Goal: Task Accomplishment & Management: Complete application form

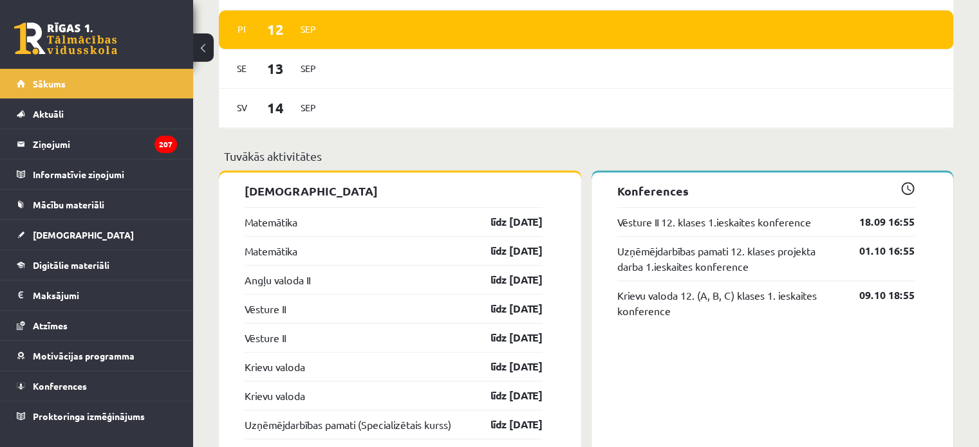
scroll to position [896, 0]
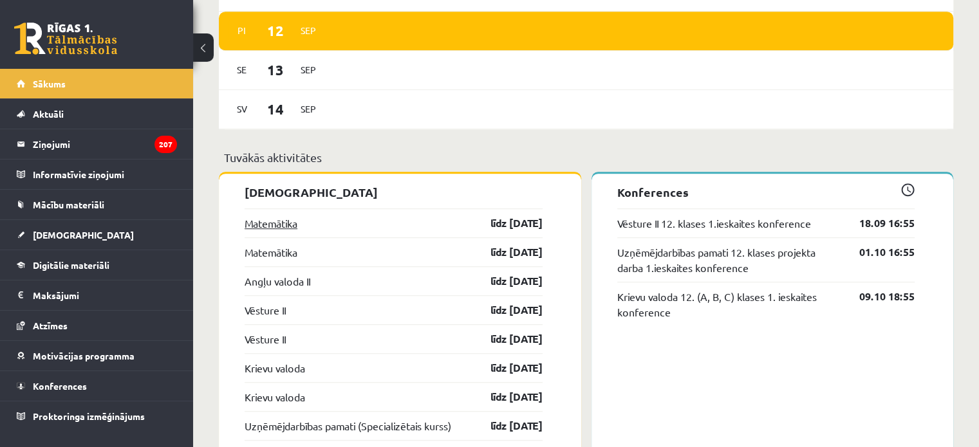
click at [297, 219] on link "Matemātika" at bounding box center [270, 223] width 53 height 15
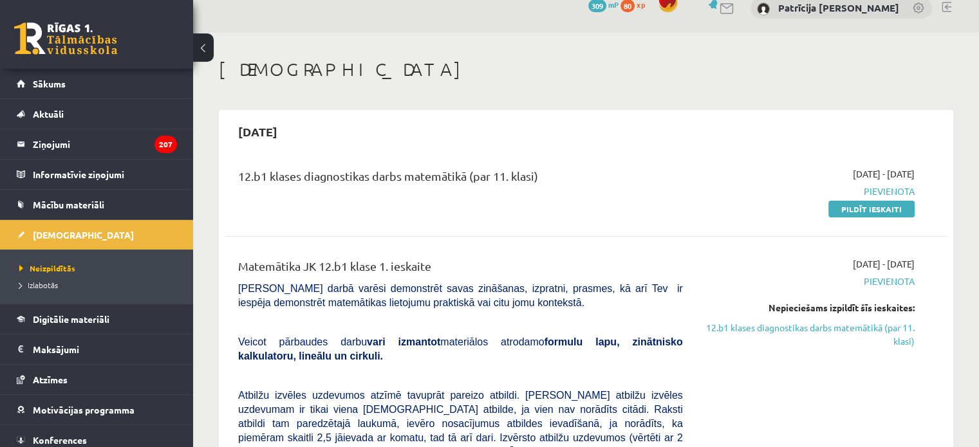
scroll to position [15, 0]
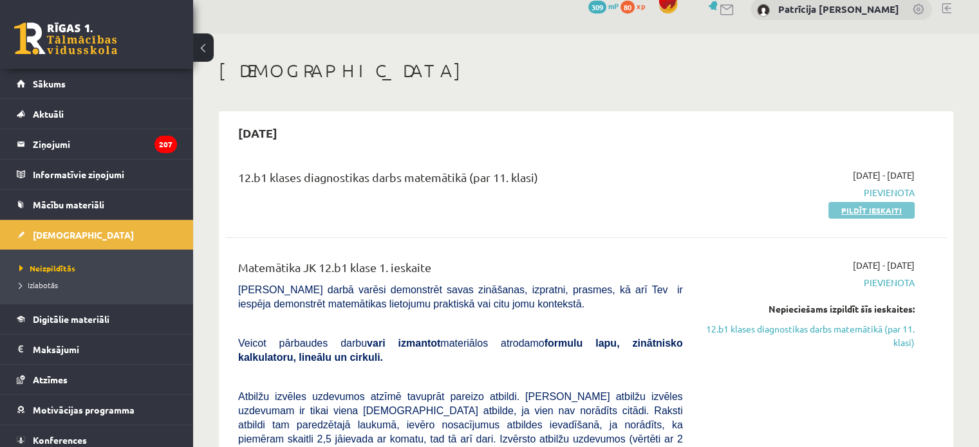
click at [836, 212] on link "Pildīt ieskaiti" at bounding box center [871, 210] width 86 height 17
click at [865, 210] on link "Pildīt ieskaiti" at bounding box center [871, 210] width 86 height 17
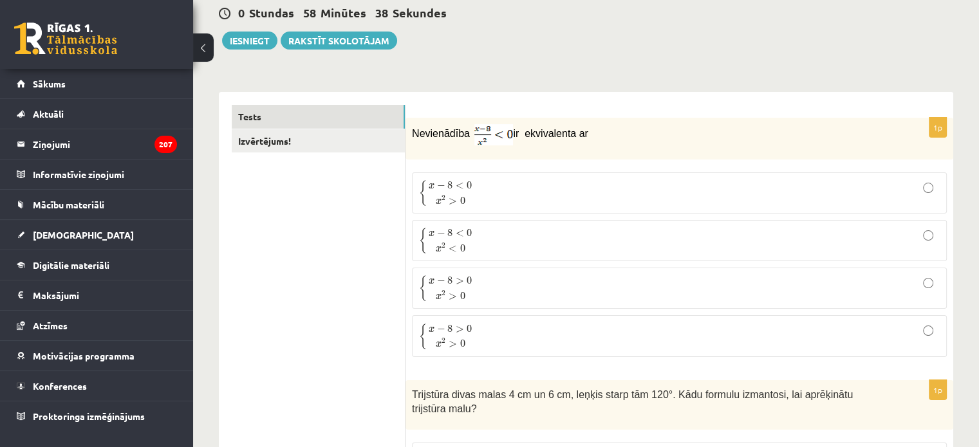
scroll to position [129, 0]
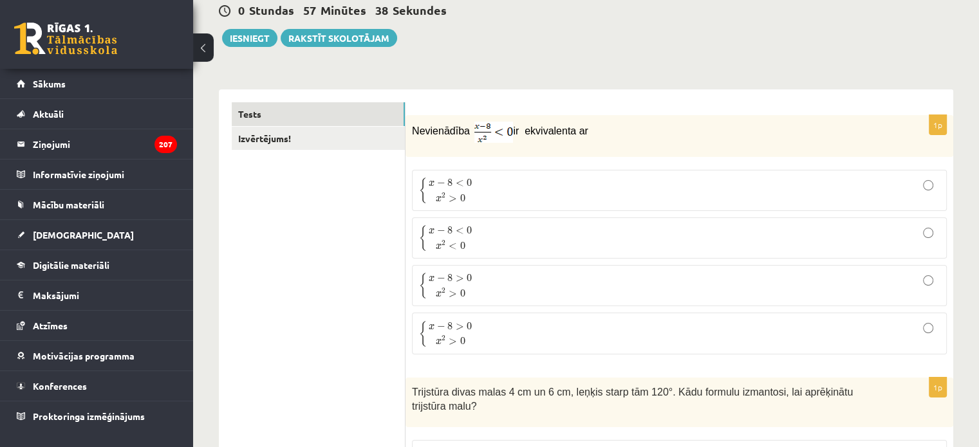
click at [510, 240] on p "{ x − 8 < 0 x 2 < 0 { x − 8 < 0 x 2 < 0" at bounding box center [679, 238] width 520 height 27
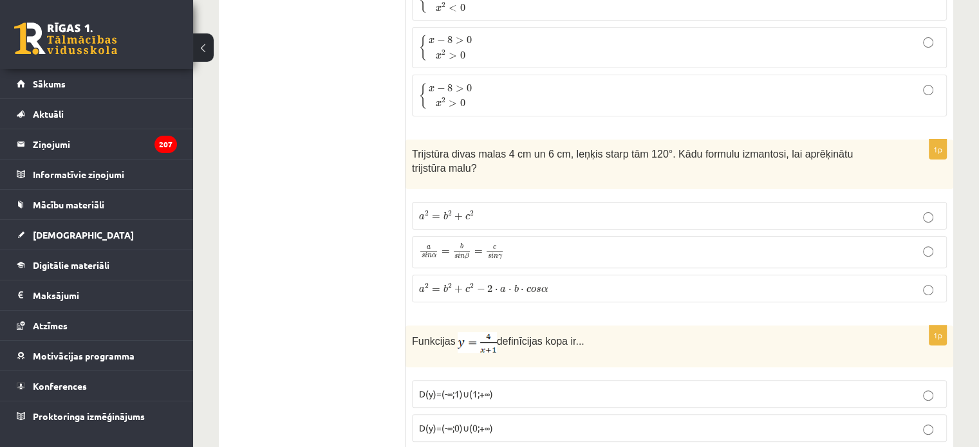
scroll to position [367, 0]
click at [489, 243] on span "a s i n α = b s i n β = c s i n γ" at bounding box center [461, 251] width 85 height 17
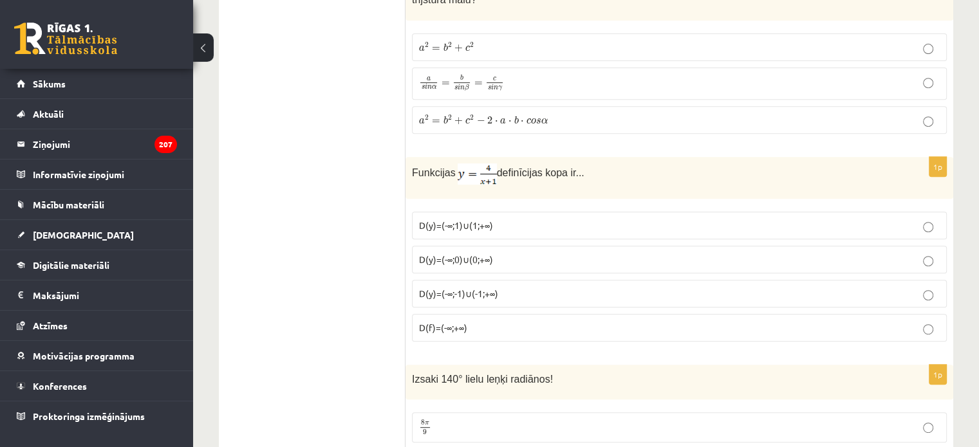
scroll to position [535, 0]
click at [533, 212] on label "D(y)=(-∞;1)∪(1;+∞)" at bounding box center [679, 226] width 535 height 28
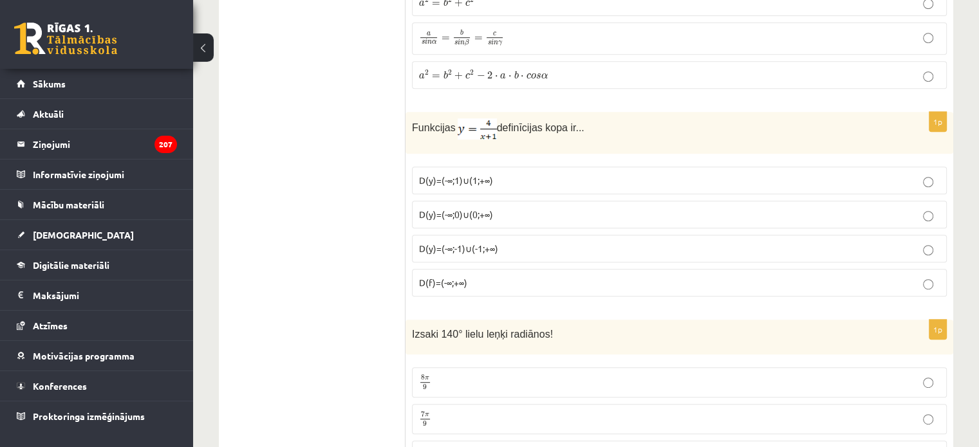
scroll to position [581, 0]
click at [518, 234] on label "D(y)=(-∞;-1)∪(-1;+∞)" at bounding box center [679, 248] width 535 height 28
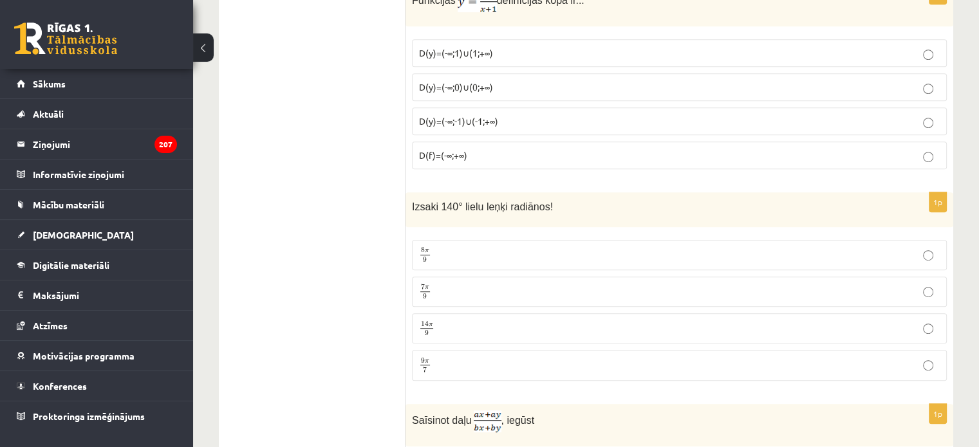
scroll to position [708, 0]
click at [463, 284] on p "7 π 9 7 π 9" at bounding box center [679, 292] width 520 height 16
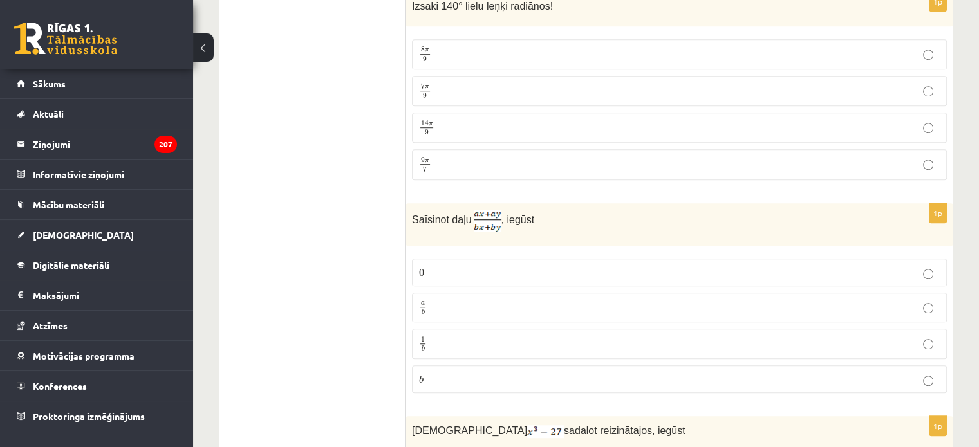
scroll to position [910, 0]
click at [506, 291] on label "a b a b" at bounding box center [679, 306] width 535 height 30
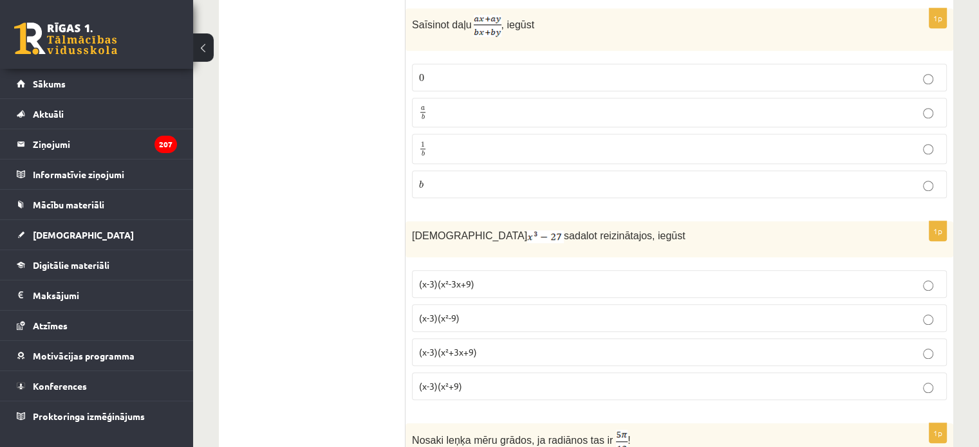
scroll to position [1134, 0]
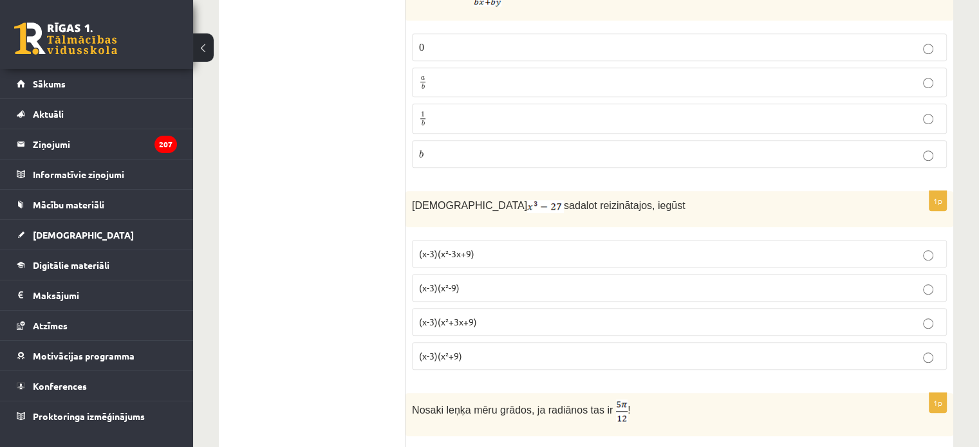
click at [483, 308] on label "(x-3)(x²+3x+9)" at bounding box center [679, 322] width 535 height 28
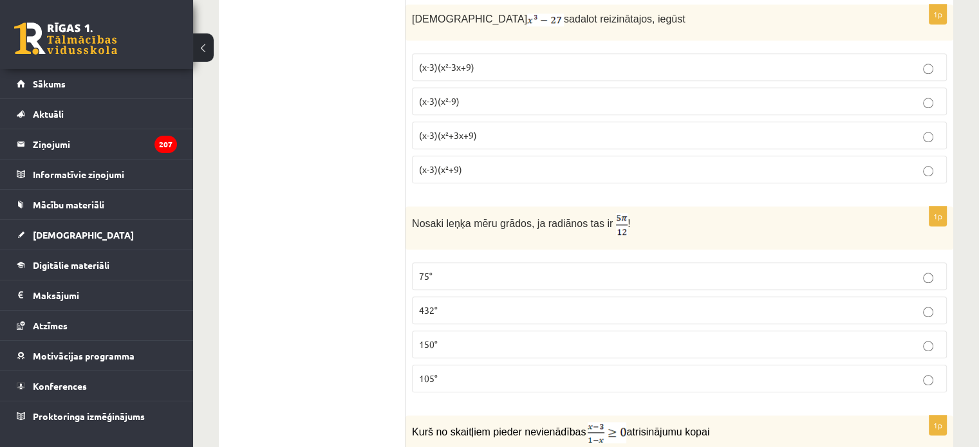
scroll to position [1320, 0]
click at [541, 270] on p "75°" at bounding box center [679, 277] width 520 height 14
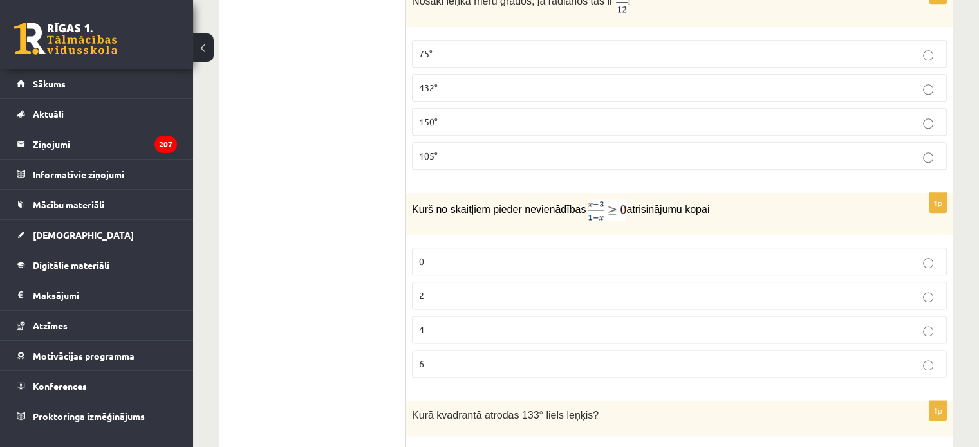
scroll to position [1546, 0]
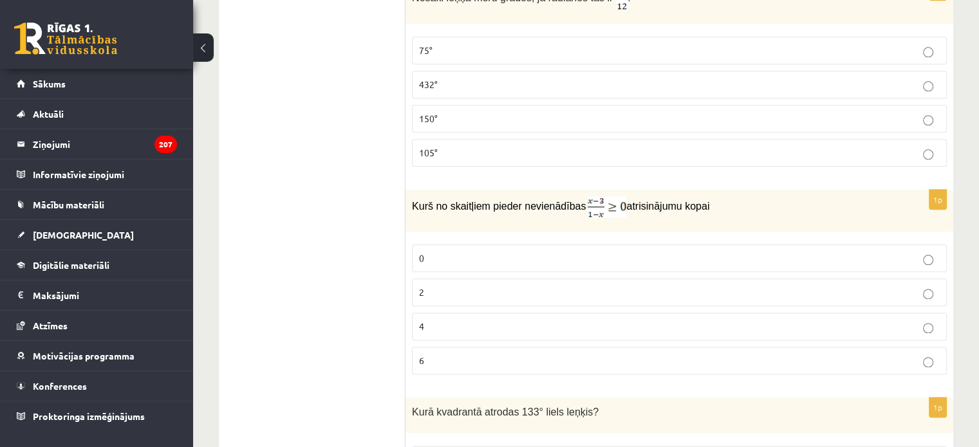
click at [471, 252] on p "0" at bounding box center [679, 259] width 520 height 14
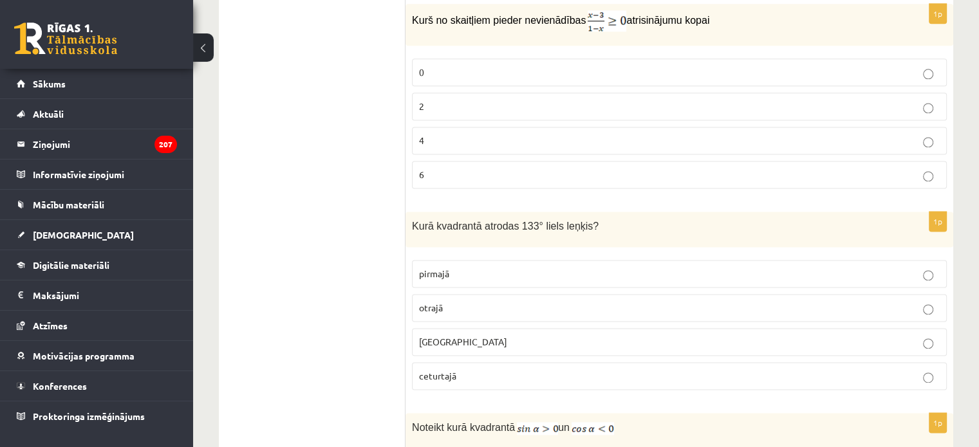
scroll to position [1737, 0]
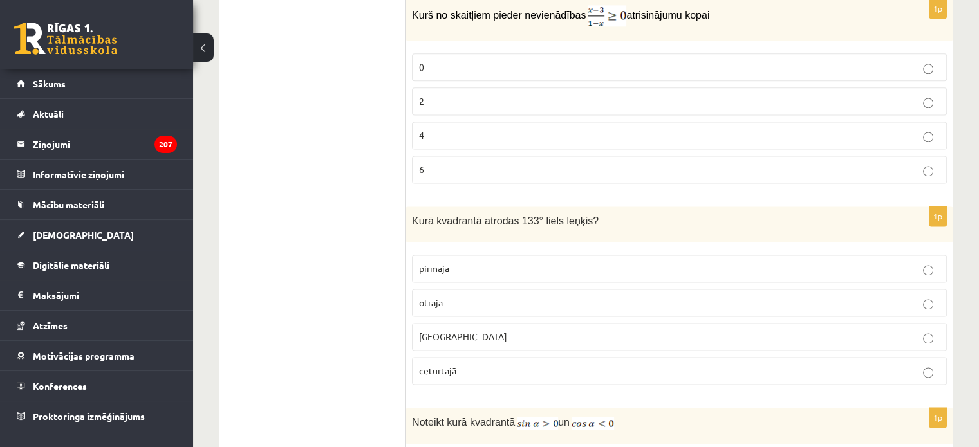
click at [472, 296] on p "otrajā" at bounding box center [679, 303] width 520 height 14
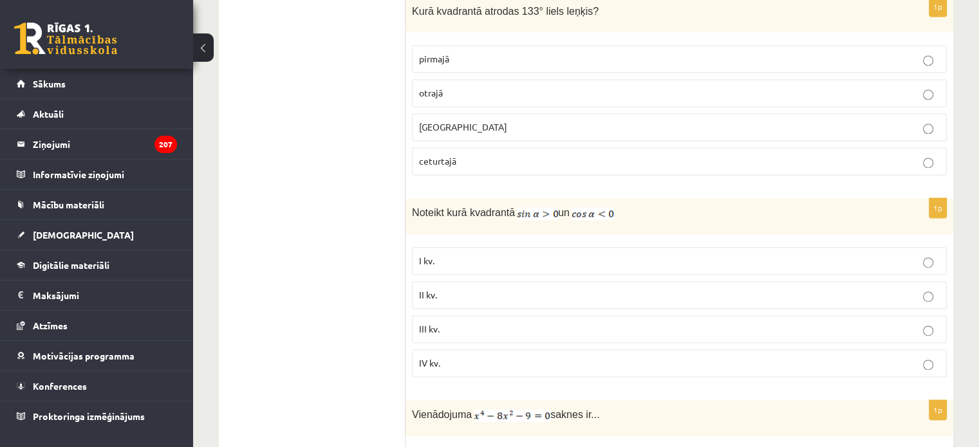
scroll to position [1953, 0]
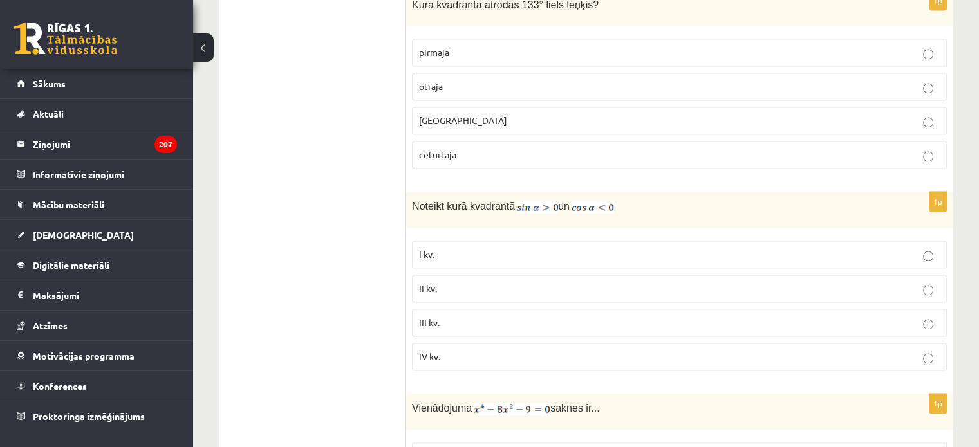
click at [473, 316] on p "III kv." at bounding box center [679, 323] width 520 height 14
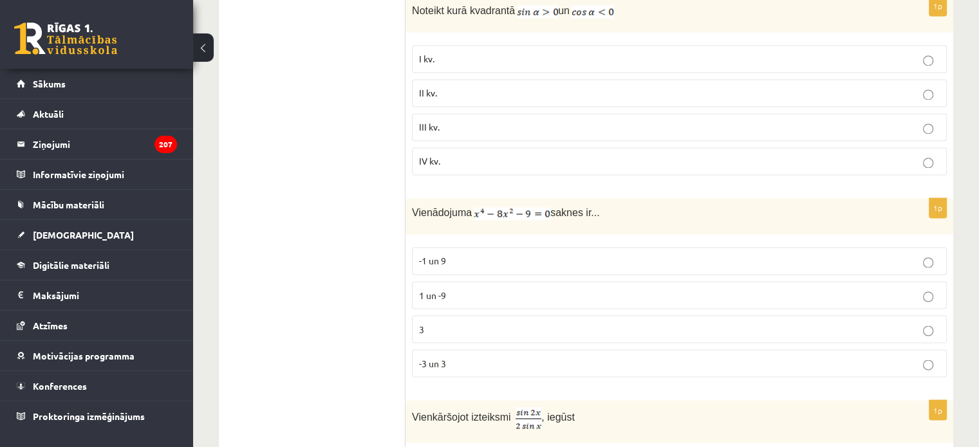
scroll to position [2150, 0]
click at [455, 355] on p "-3 un 3" at bounding box center [679, 362] width 520 height 14
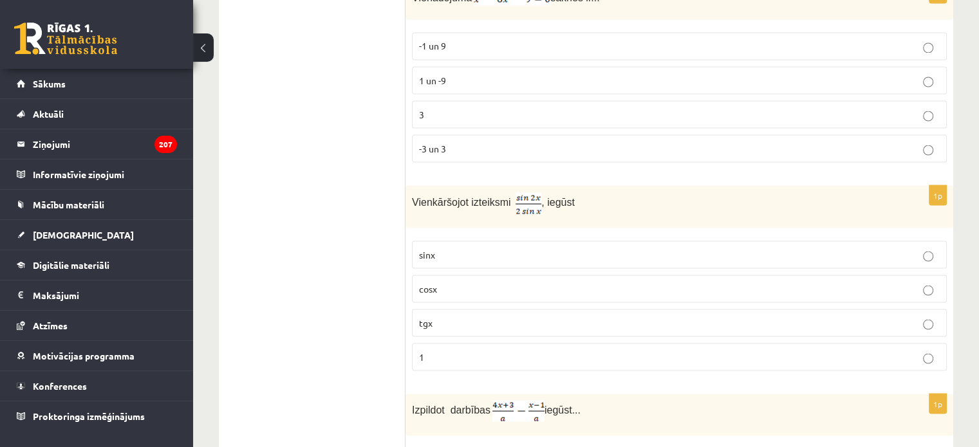
scroll to position [2364, 0]
click at [464, 349] on p "1" at bounding box center [679, 356] width 520 height 14
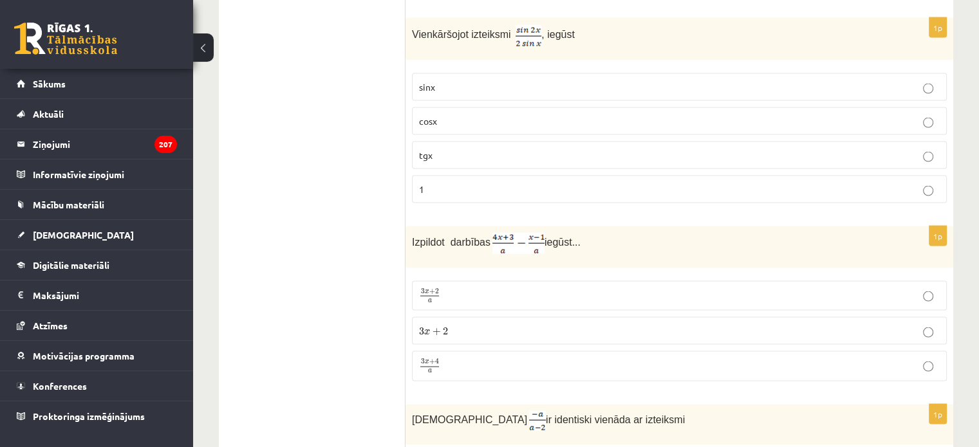
scroll to position [2532, 0]
click at [464, 358] on p "3 x + 4 a 3 x + 4 a" at bounding box center [679, 366] width 520 height 16
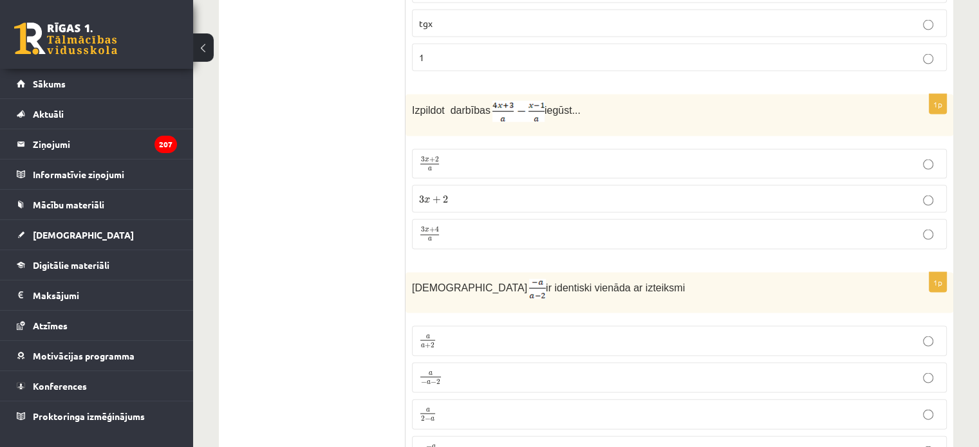
scroll to position [2728, 0]
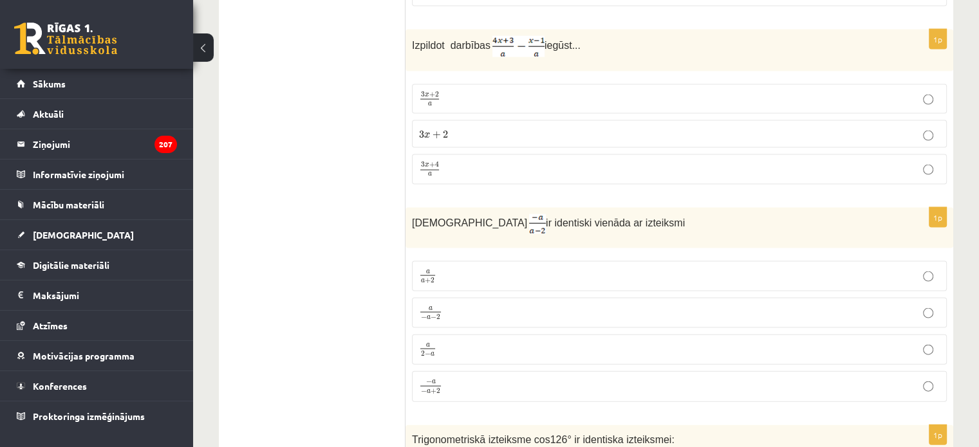
click at [429, 379] on span "−" at bounding box center [429, 382] width 6 height 6
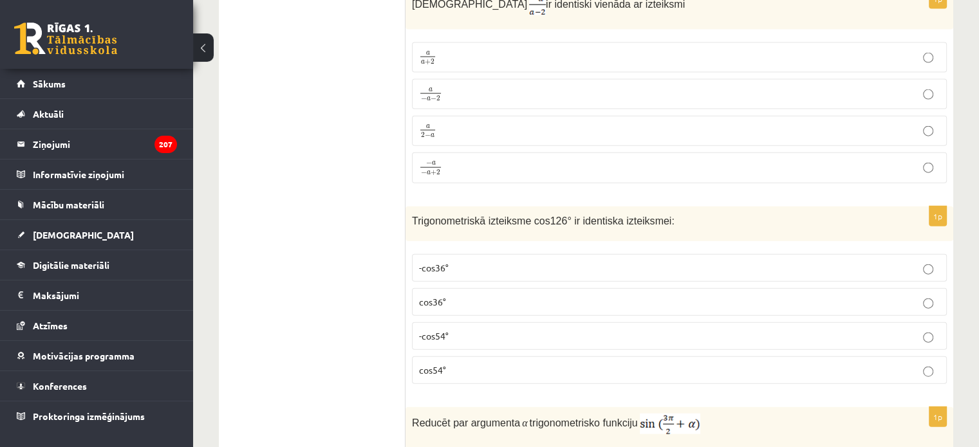
scroll to position [2948, 0]
click at [522, 260] on p "-cos36°" at bounding box center [679, 267] width 520 height 14
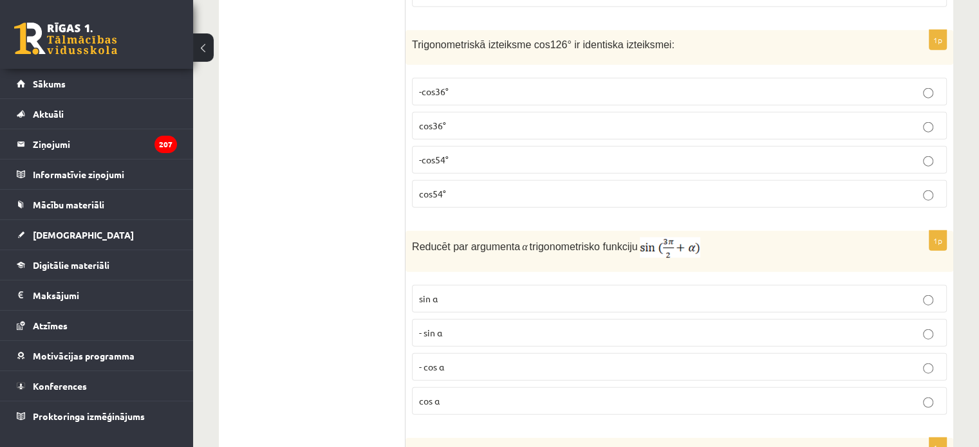
scroll to position [3139, 0]
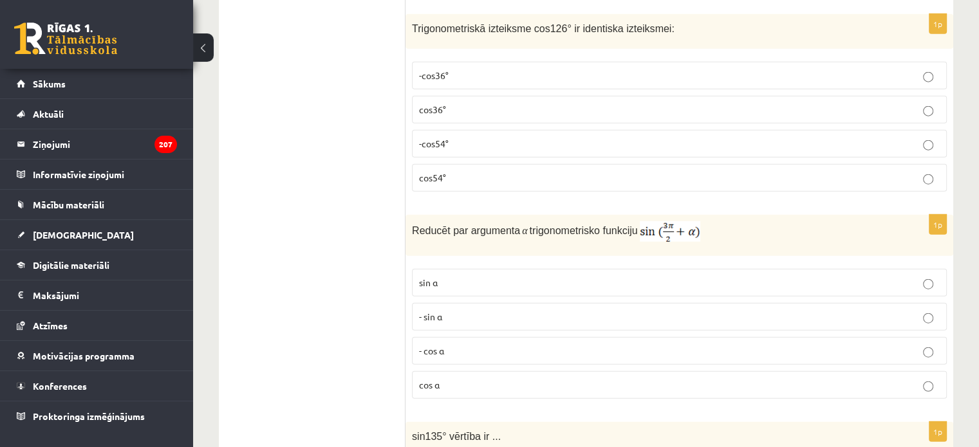
click at [490, 344] on p "- cos ⁡α" at bounding box center [679, 351] width 520 height 14
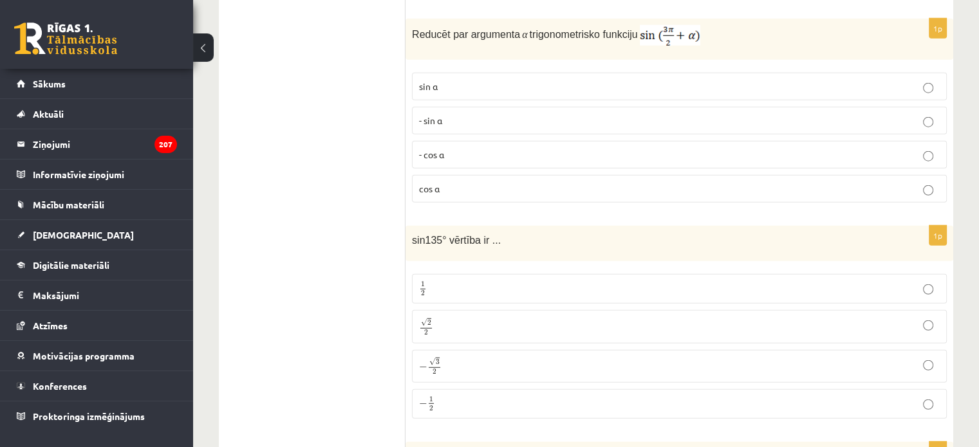
scroll to position [3340, 0]
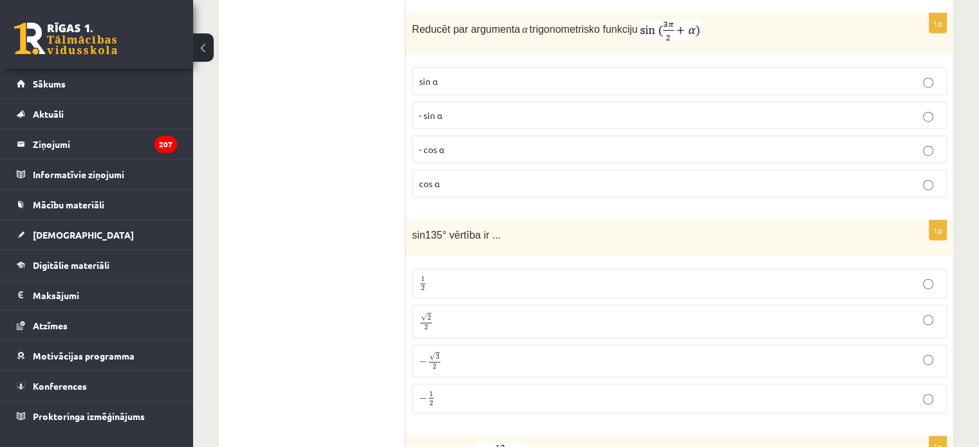
click at [489, 312] on p "√ 2 2 2 2" at bounding box center [679, 321] width 520 height 19
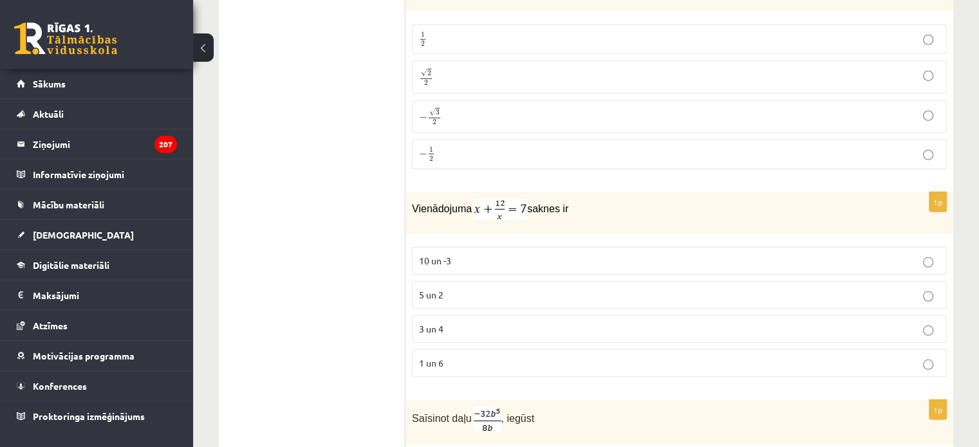
scroll to position [3600, 0]
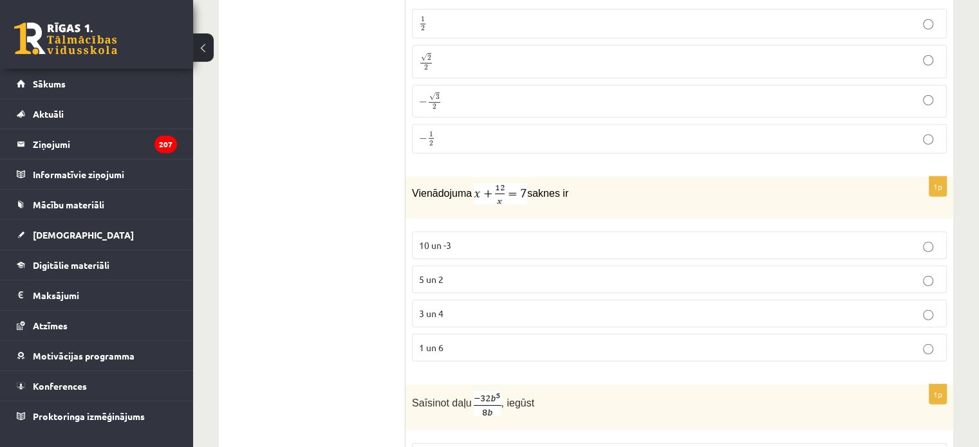
drag, startPoint x: 489, startPoint y: 289, endPoint x: 492, endPoint y: 277, distance: 11.9
click at [492, 300] on label "3 un 4" at bounding box center [679, 314] width 535 height 28
click at [492, 307] on p "3 un 4" at bounding box center [679, 314] width 520 height 14
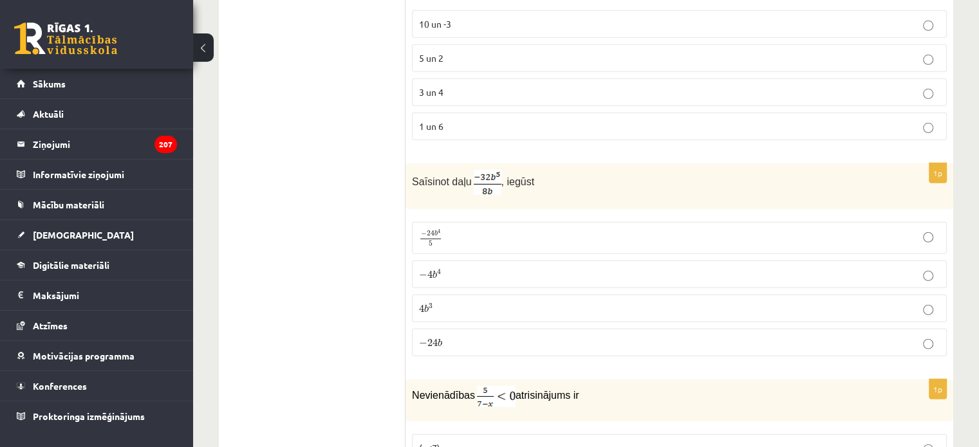
scroll to position [3823, 0]
click at [493, 266] on p "− 4 b 4 − 4 b 4" at bounding box center [679, 273] width 520 height 14
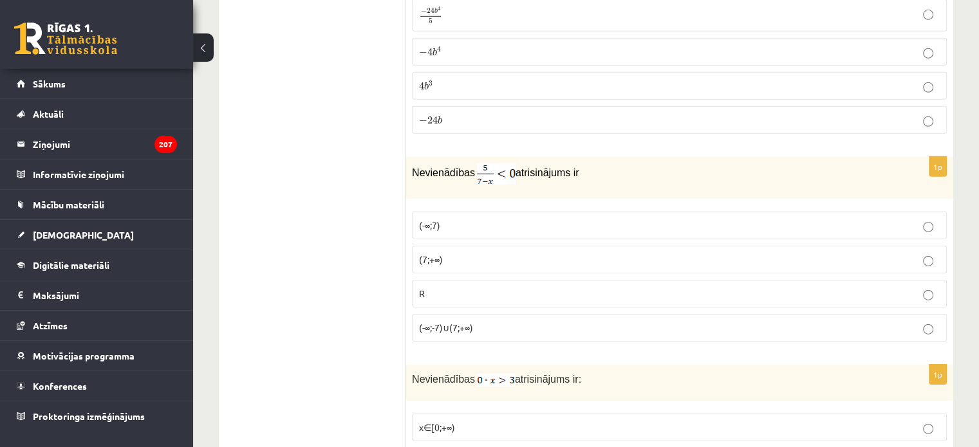
scroll to position [4050, 0]
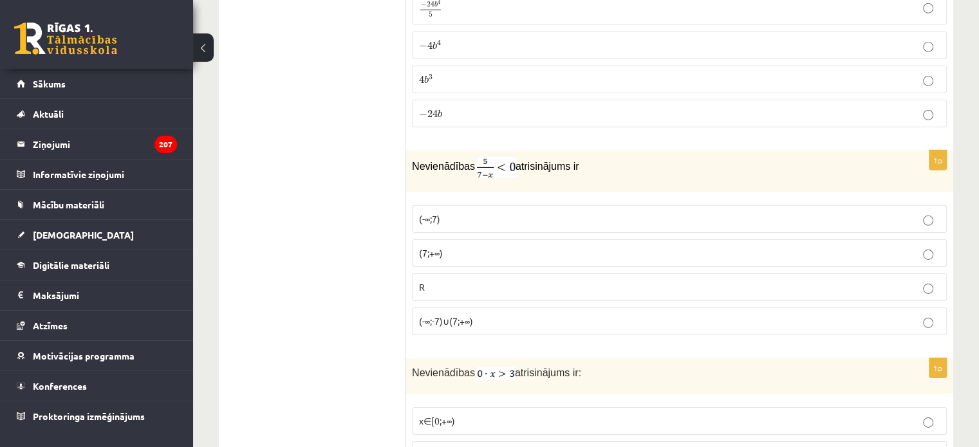
click at [521, 315] on p "(-∞;-7)∪(7;+∞)" at bounding box center [679, 322] width 520 height 14
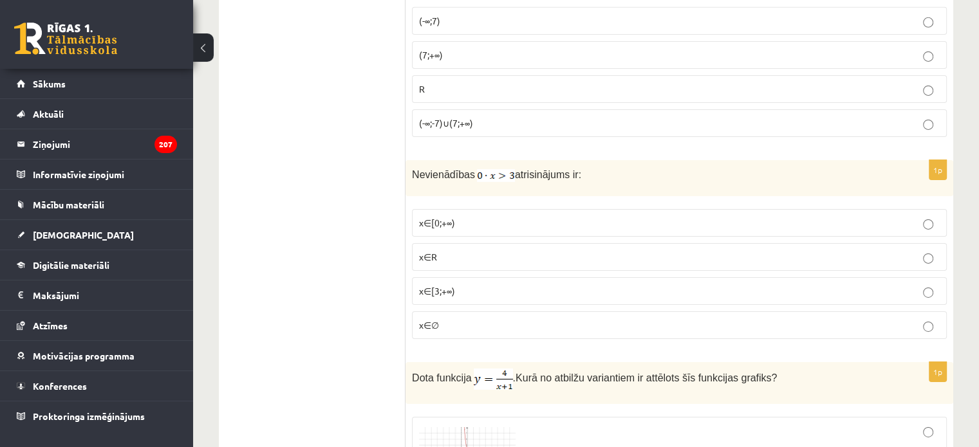
scroll to position [4250, 0]
click at [512, 317] on p "x∈∅" at bounding box center [679, 324] width 520 height 14
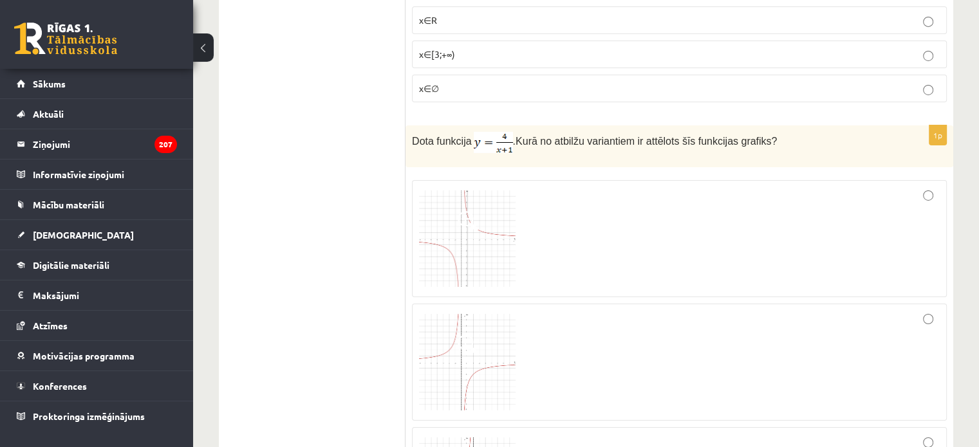
scroll to position [4433, 0]
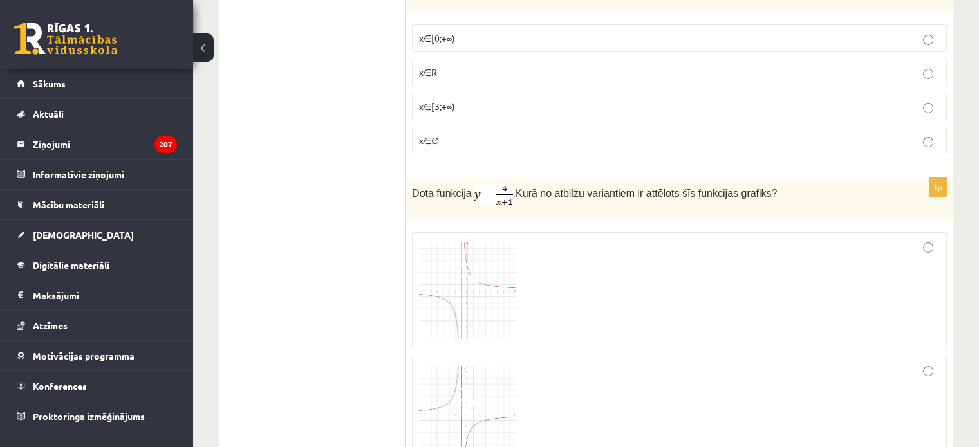
click at [535, 284] on div at bounding box center [679, 290] width 520 height 103
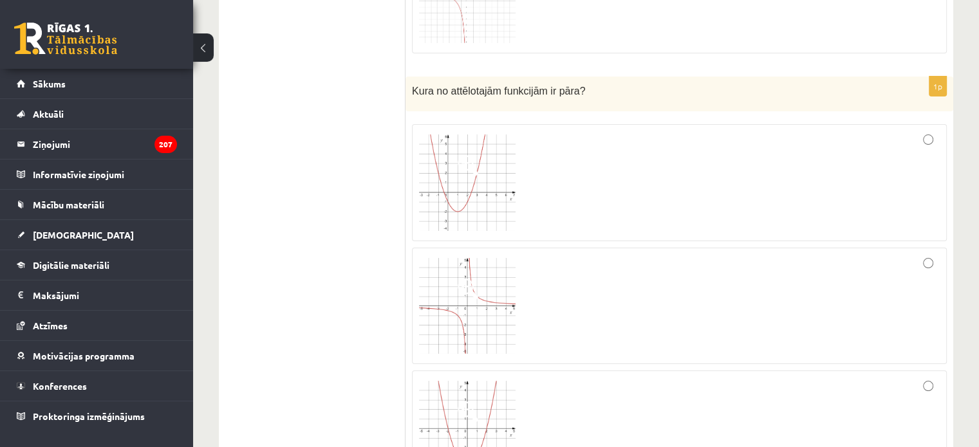
scroll to position [5098, 0]
click at [535, 284] on div at bounding box center [679, 308] width 520 height 103
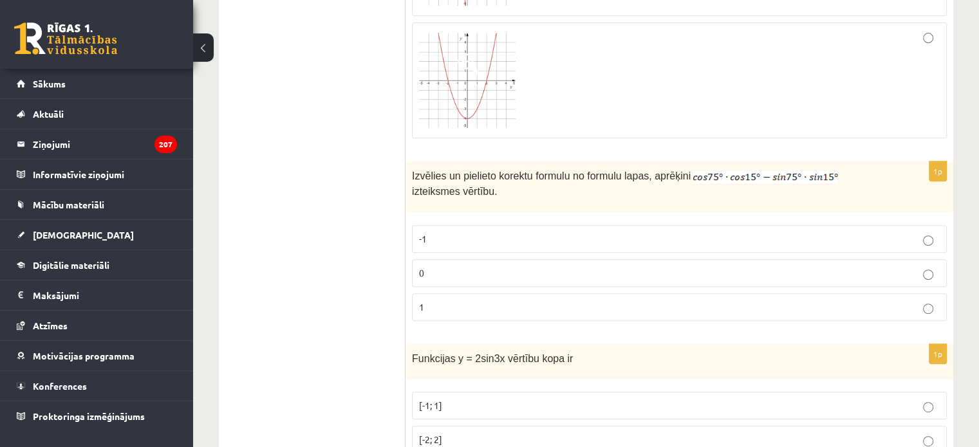
scroll to position [5453, 0]
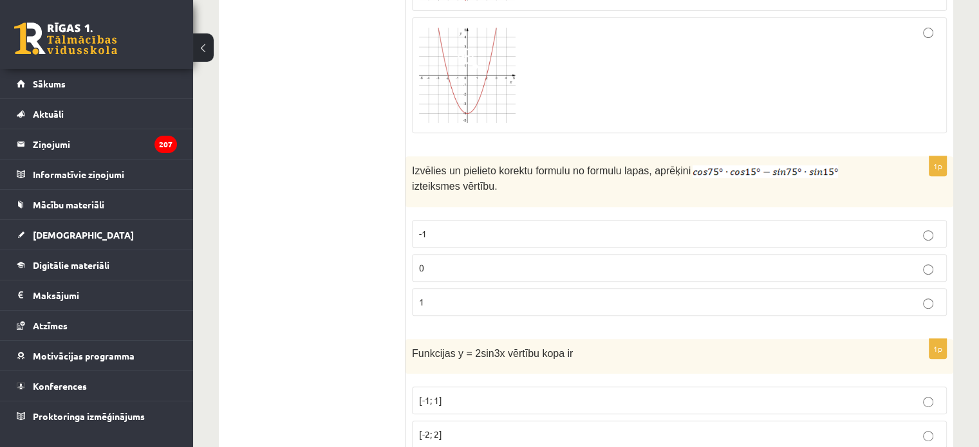
click at [551, 261] on p "0" at bounding box center [679, 268] width 520 height 14
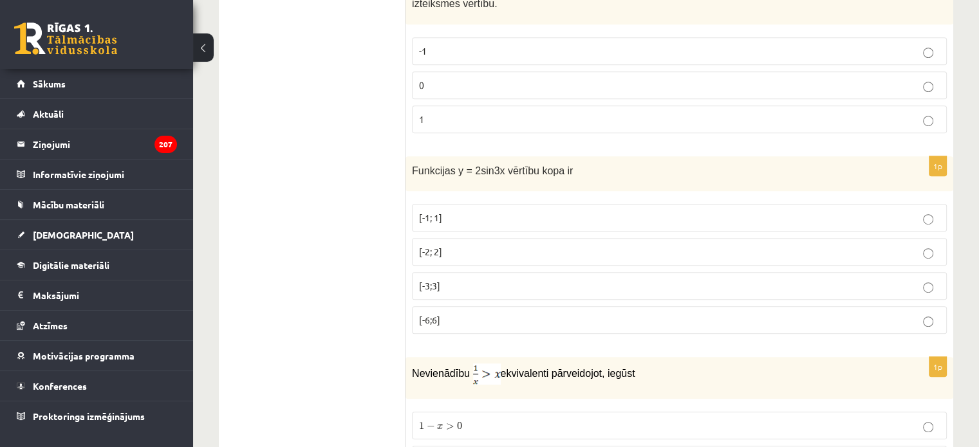
scroll to position [5637, 0]
click at [538, 305] on label "[-6;6]" at bounding box center [679, 319] width 535 height 28
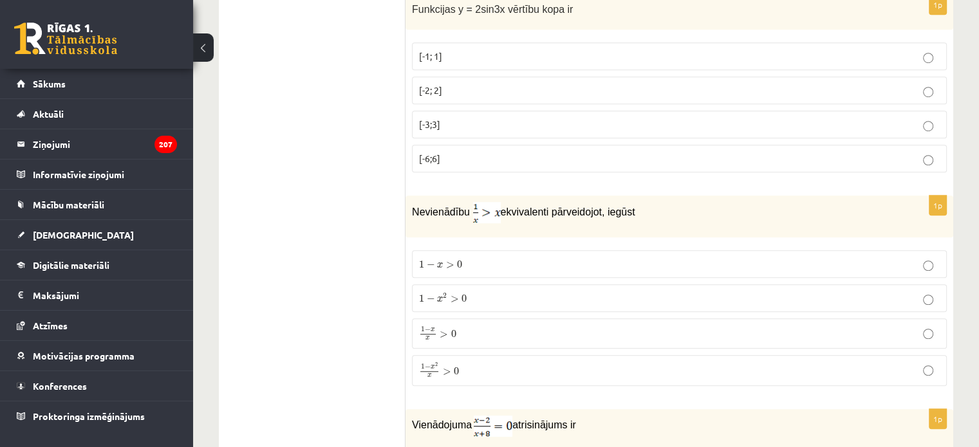
scroll to position [5800, 0]
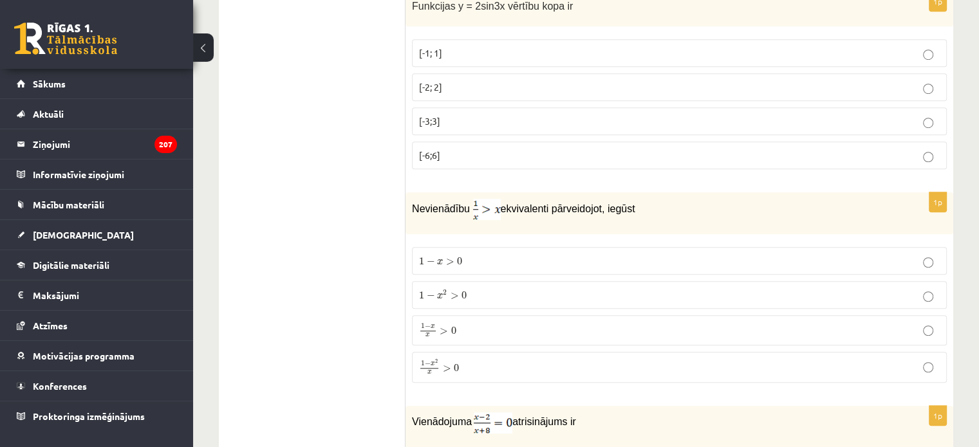
click at [538, 266] on fieldset "1 − x > 0 1 − x > 0 1 − x 2 > 0 1 − x 2 > 0 1 − x x > 0 1 − x x > 0 1 − x 2 x >…" at bounding box center [679, 314] width 535 height 146
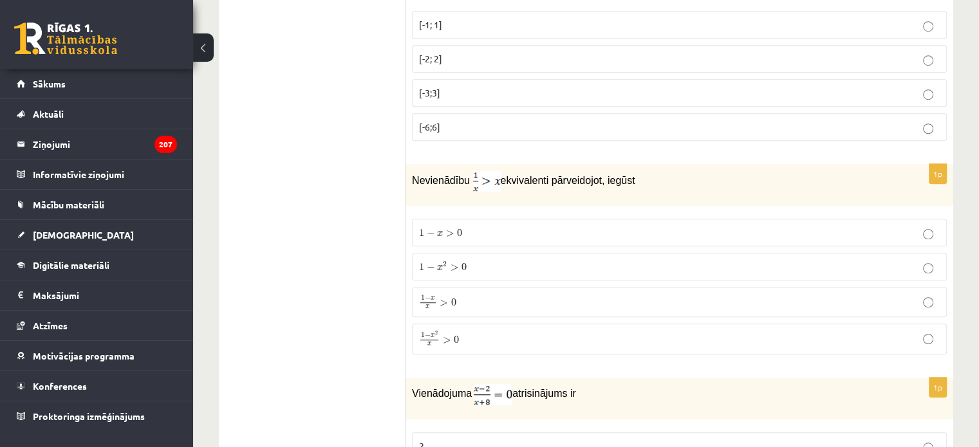
scroll to position [5835, 0]
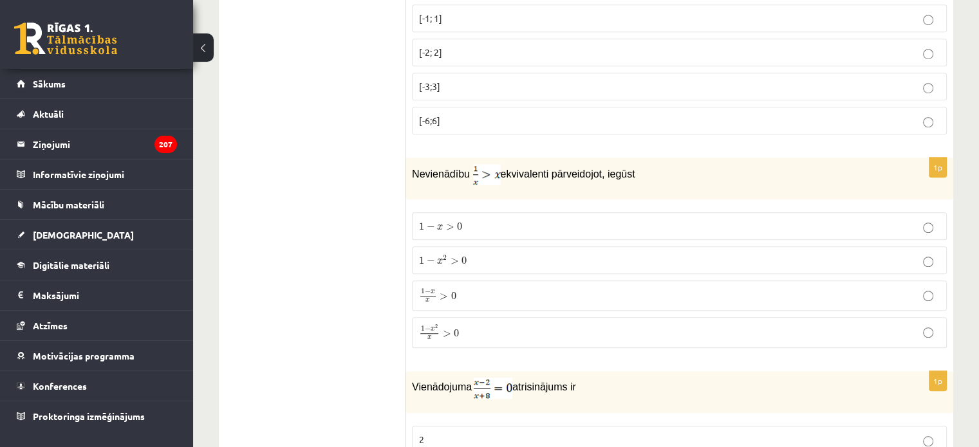
click at [477, 288] on p "1 − x x > 0 1 − x x > 0" at bounding box center [679, 295] width 520 height 15
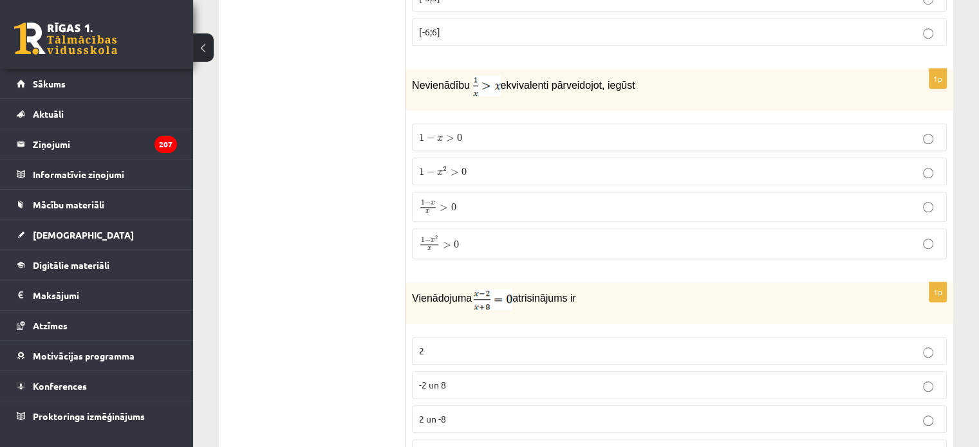
scroll to position [5925, 0]
click at [480, 234] on p "1 − x 2 x > 0 1 − x 2 x > 0" at bounding box center [679, 242] width 520 height 17
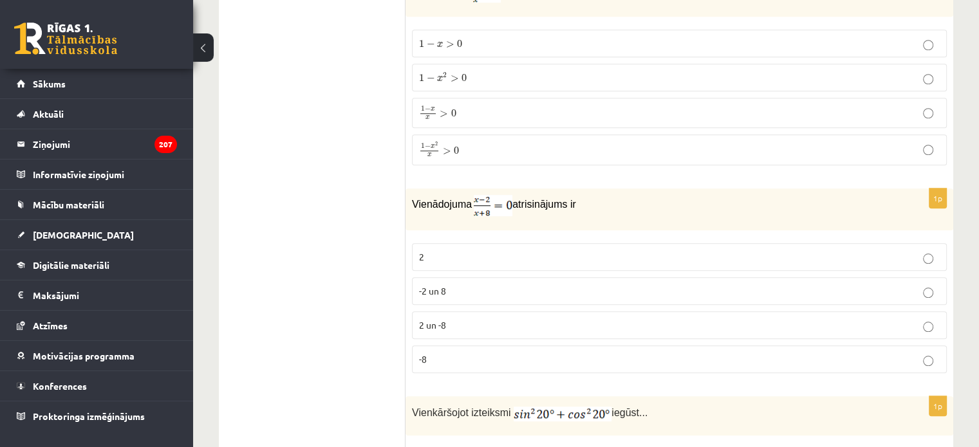
scroll to position [6019, 0]
click at [506, 249] on p "2" at bounding box center [679, 256] width 520 height 14
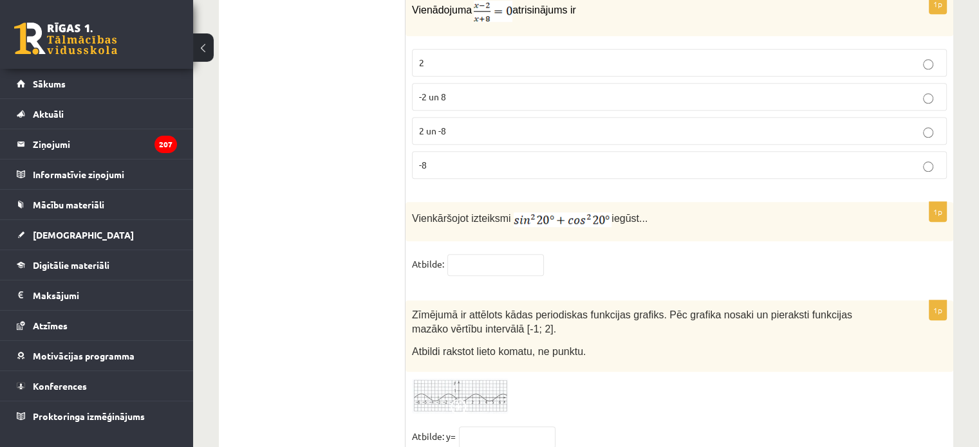
scroll to position [6220, 0]
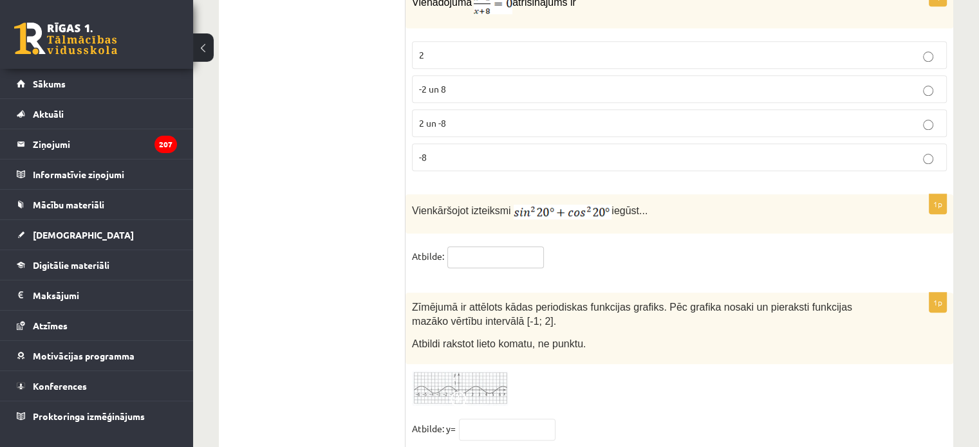
click at [506, 246] on input "text" at bounding box center [495, 257] width 97 height 22
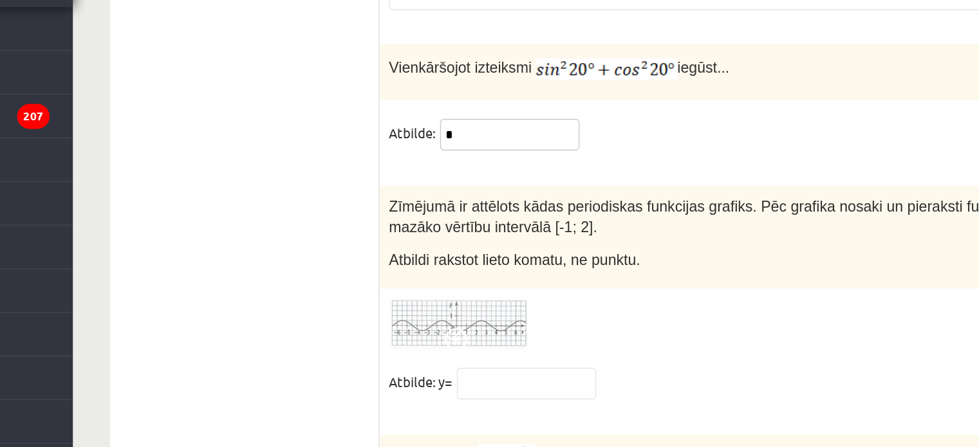
scroll to position [6320, 0]
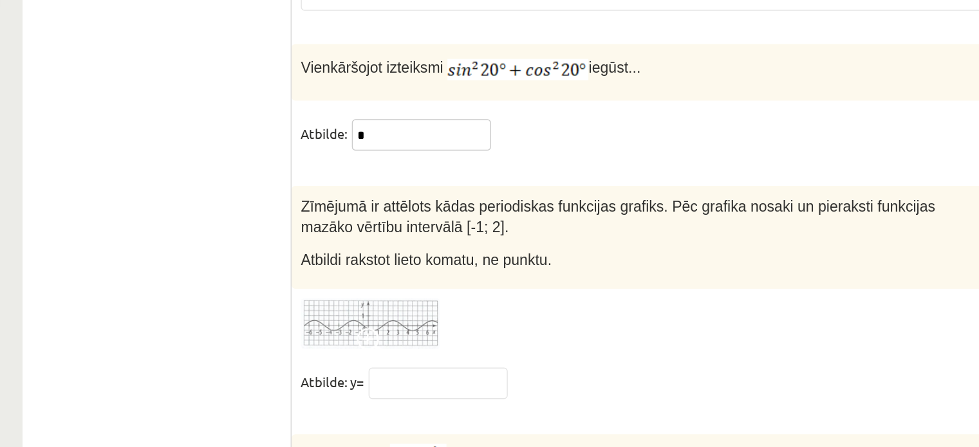
type input "*"
click at [457, 270] on img at bounding box center [460, 287] width 97 height 35
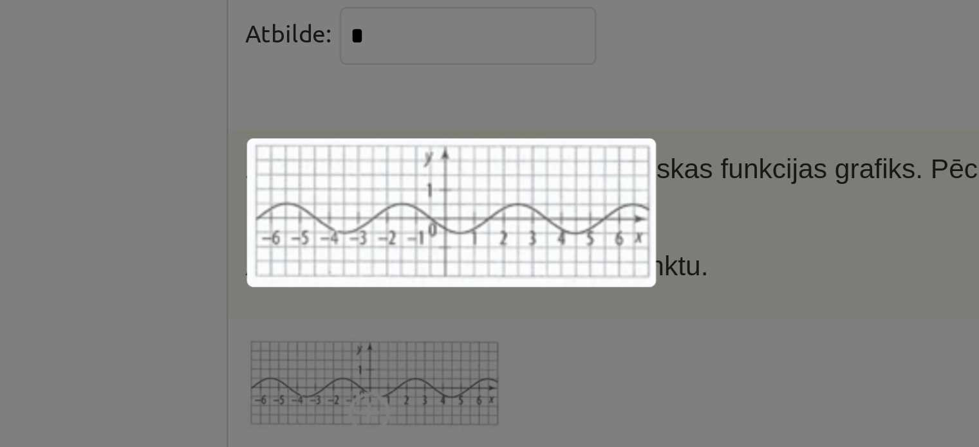
click at [580, 231] on div at bounding box center [489, 223] width 979 height 447
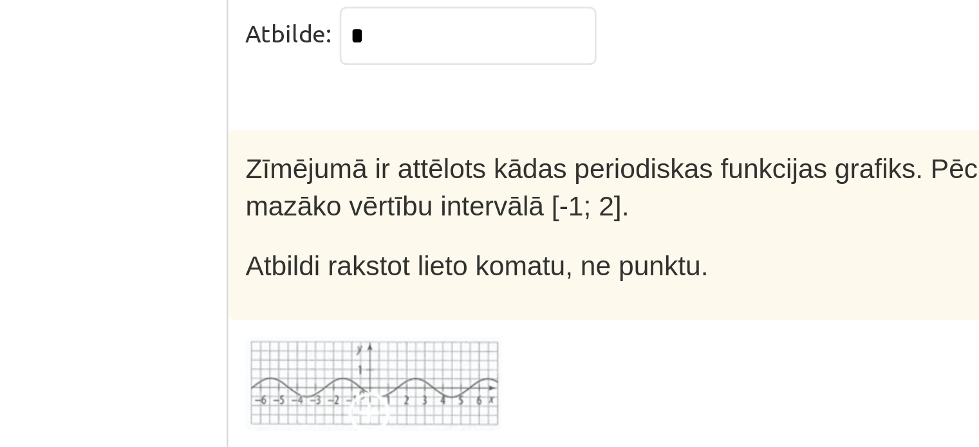
click at [516, 318] on input "text" at bounding box center [507, 329] width 97 height 22
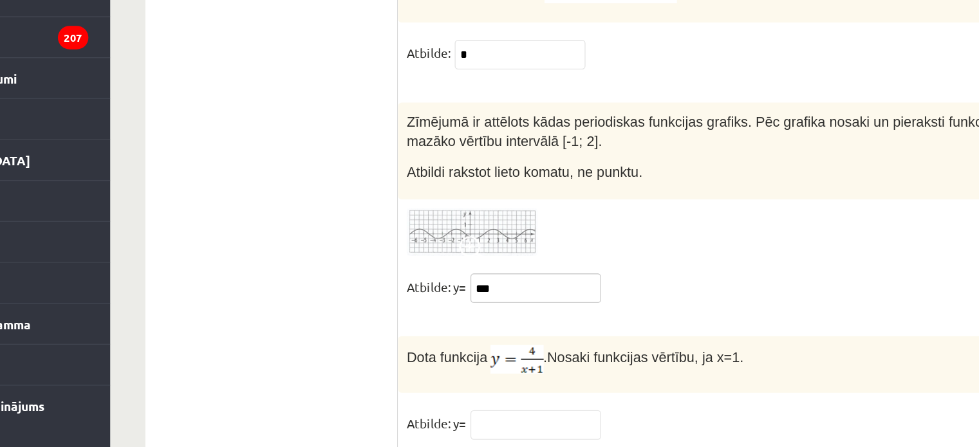
type input "***"
click at [535, 419] on input "text" at bounding box center [507, 430] width 97 height 22
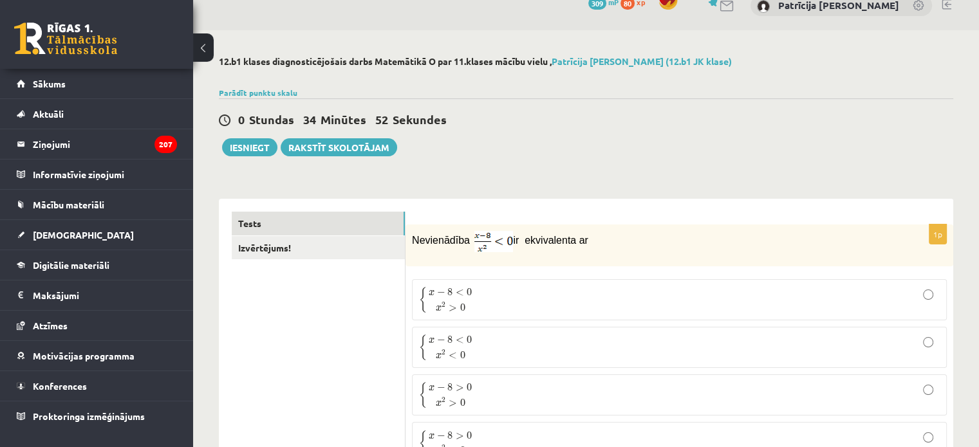
scroll to position [0, 0]
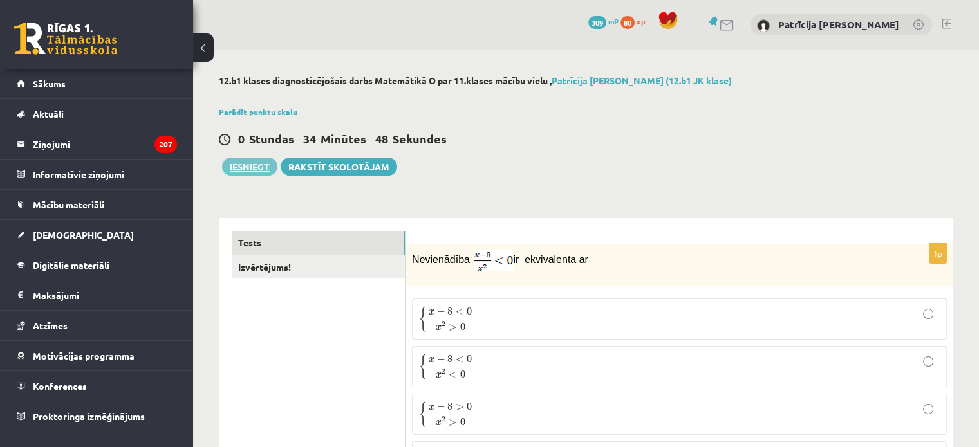
type input "*"
click at [252, 169] on button "Iesniegt" at bounding box center [249, 167] width 55 height 18
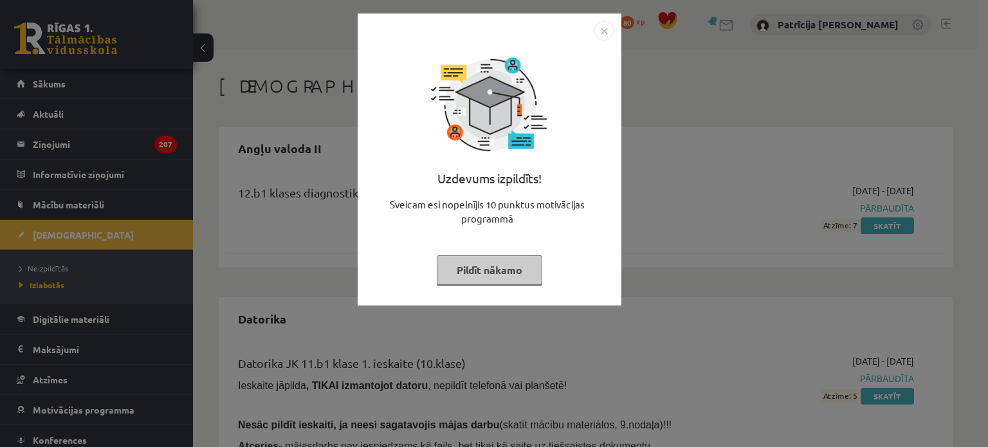
click at [600, 33] on img "Close" at bounding box center [603, 30] width 19 height 19
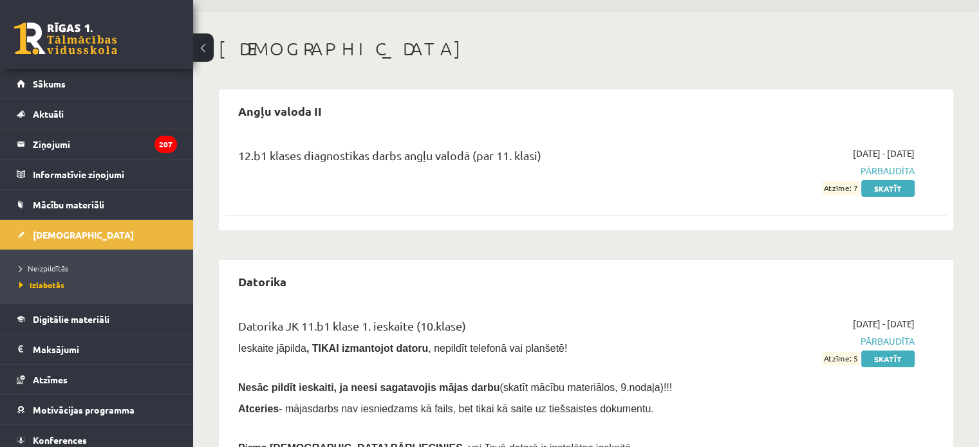
scroll to position [38, 0]
click at [154, 72] on link "Sākums" at bounding box center [97, 84] width 160 height 30
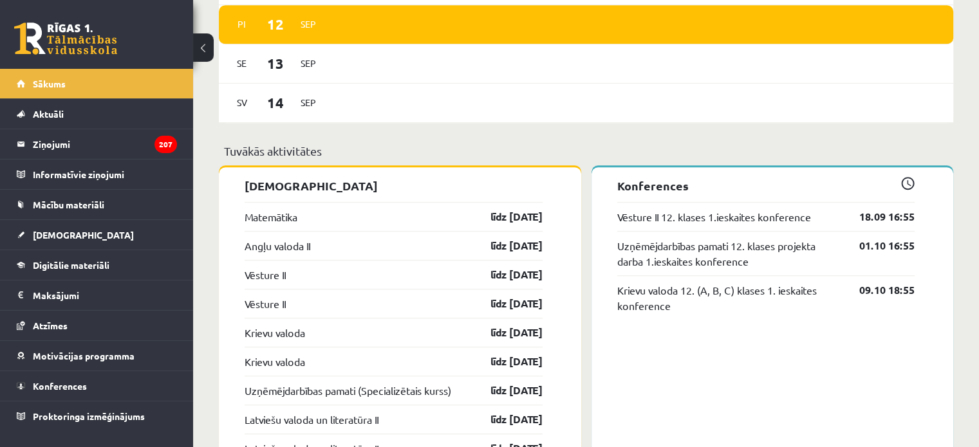
scroll to position [905, 0]
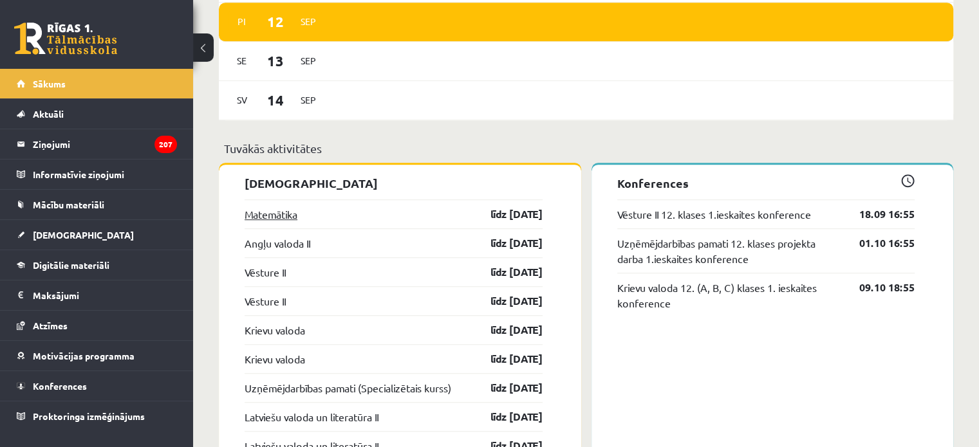
click at [281, 213] on link "Matemātika" at bounding box center [270, 214] width 53 height 15
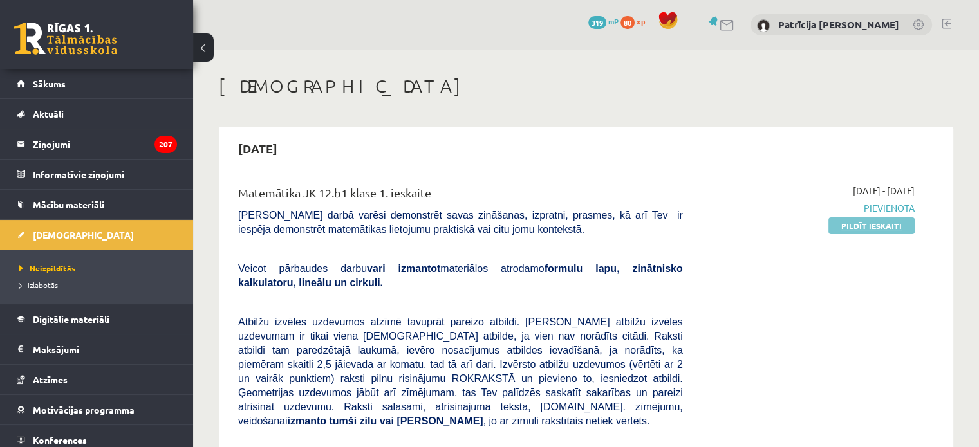
click at [833, 228] on link "Pildīt ieskaiti" at bounding box center [871, 225] width 86 height 17
